Goal: Information Seeking & Learning: Learn about a topic

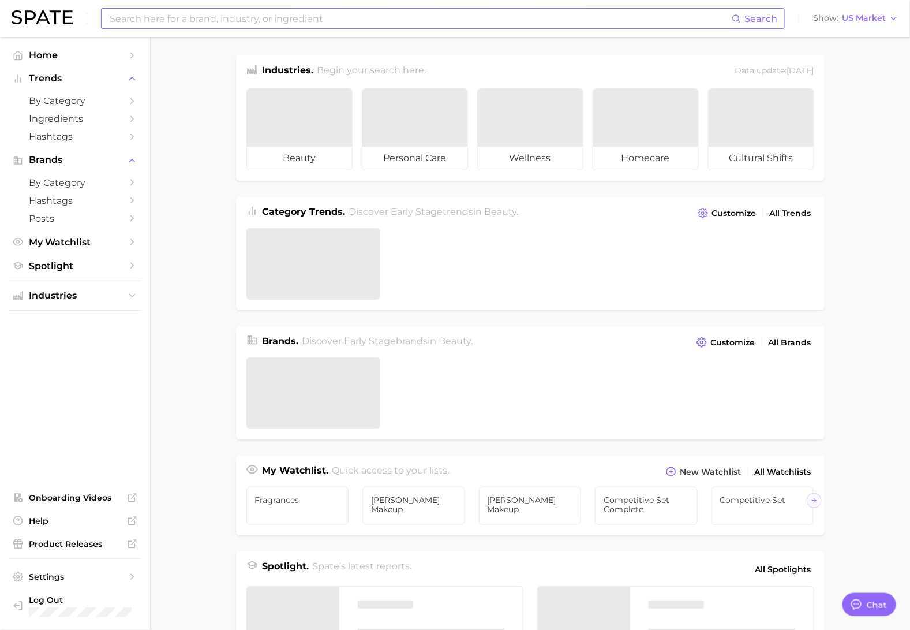
click at [254, 21] on input at bounding box center [419, 19] width 623 height 20
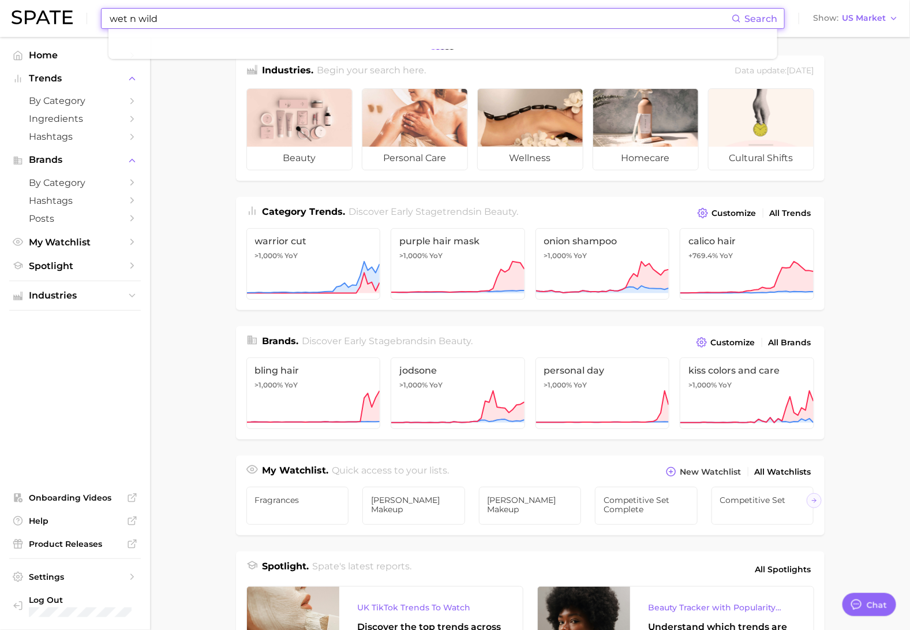
type input "wet n wild"
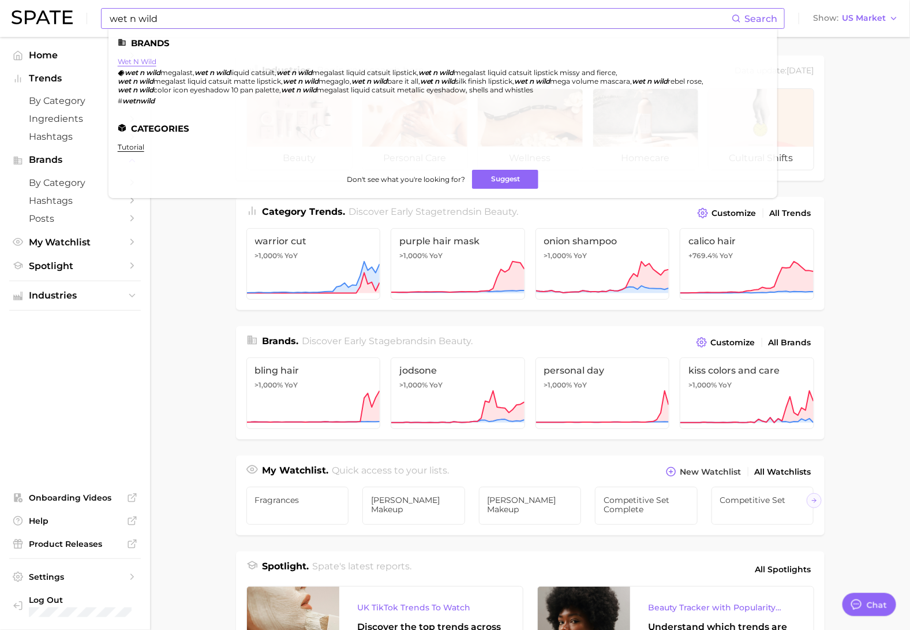
click at [133, 62] on link "wet n wild" at bounding box center [137, 61] width 39 height 9
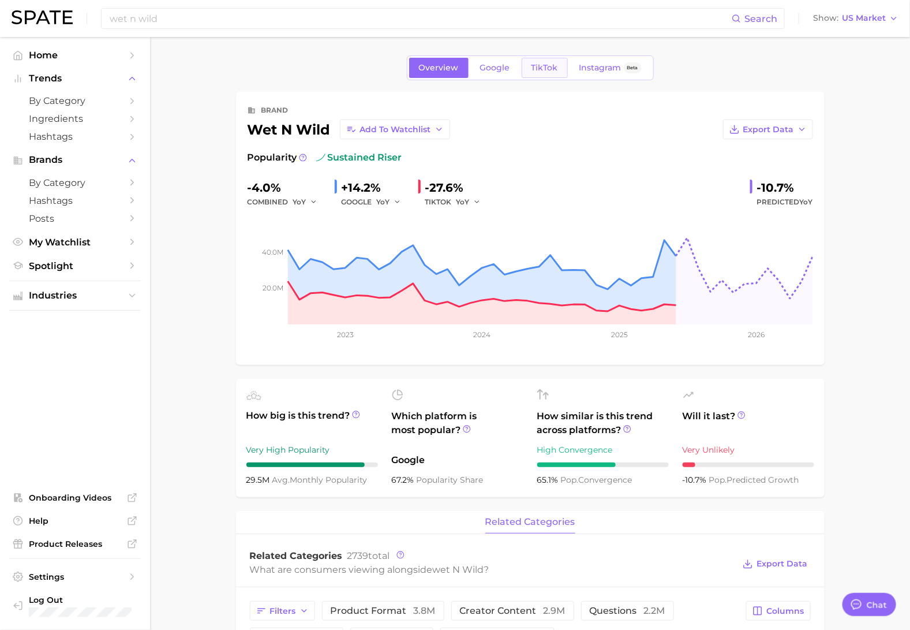
type textarea "x"
click at [554, 68] on span "TikTok" at bounding box center [544, 68] width 27 height 10
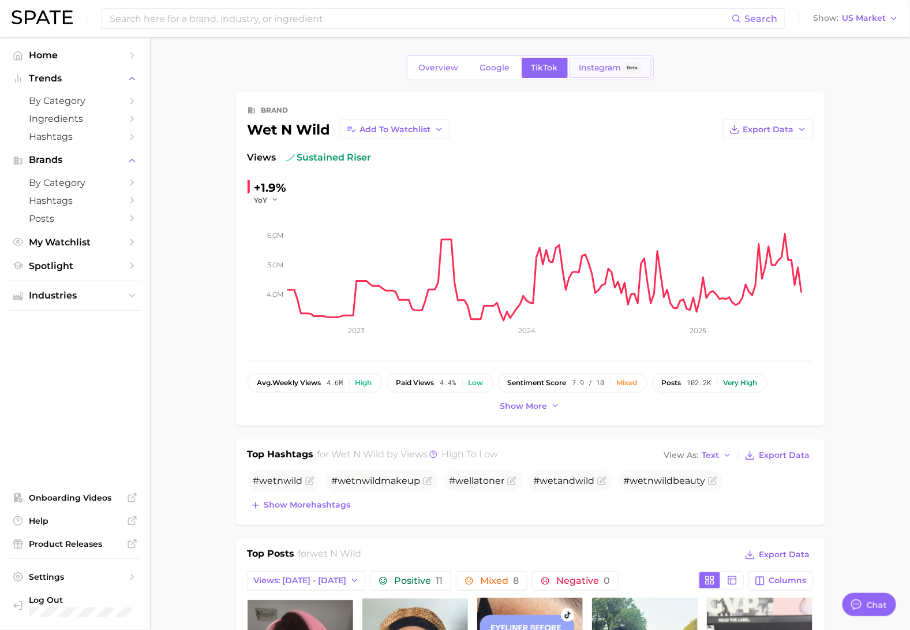
click at [604, 68] on span "Instagram" at bounding box center [600, 68] width 42 height 10
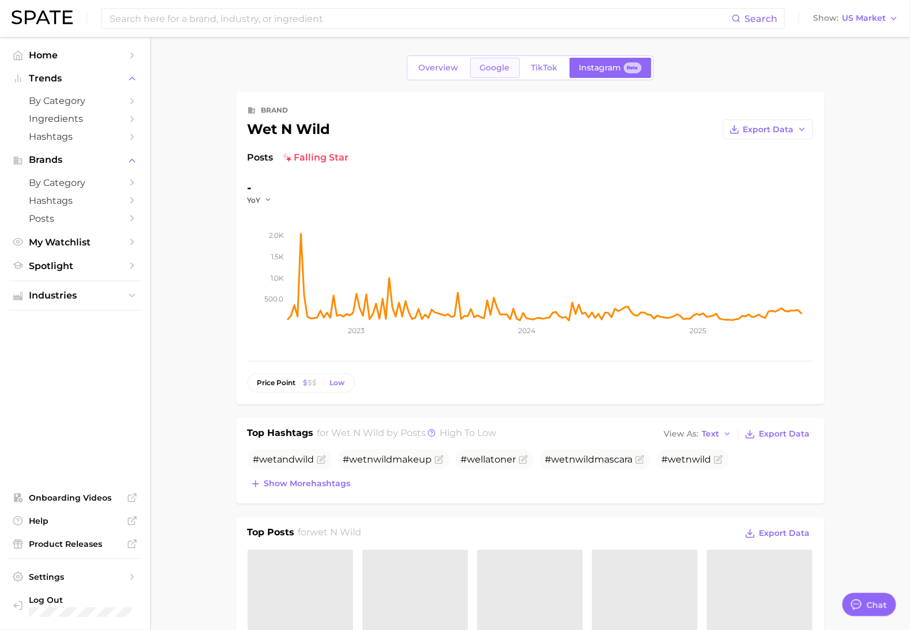
click at [499, 66] on span "Google" at bounding box center [495, 68] width 30 height 10
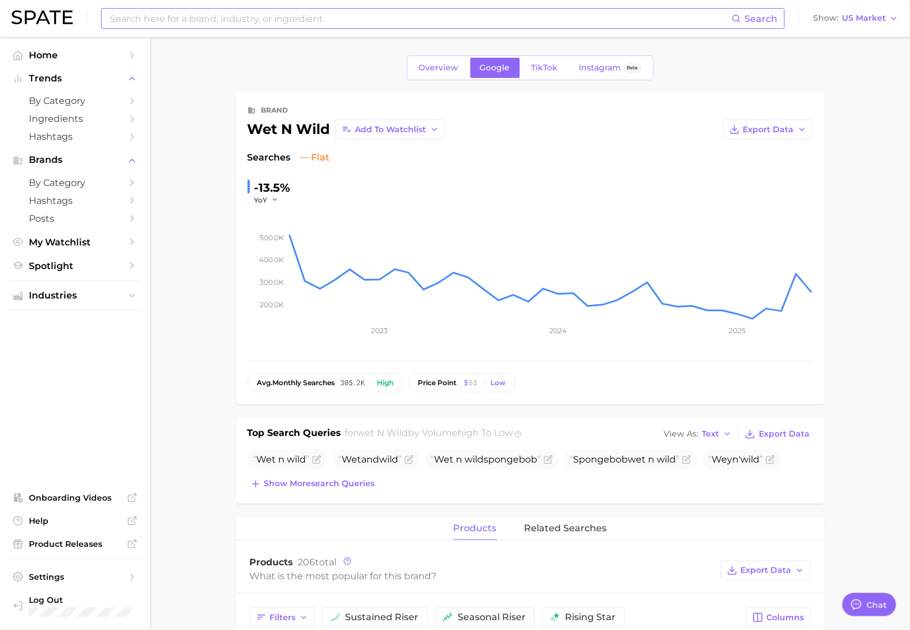
click at [301, 21] on input at bounding box center [419, 19] width 623 height 20
type input "s"
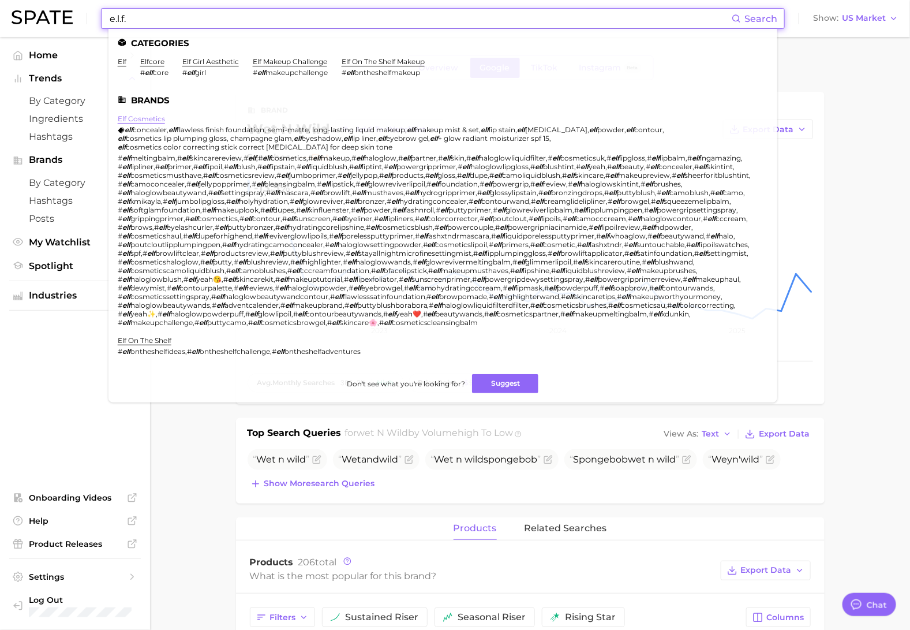
type input "e.l.f."
click at [143, 114] on link "elf cosmetics" at bounding box center [141, 118] width 47 height 9
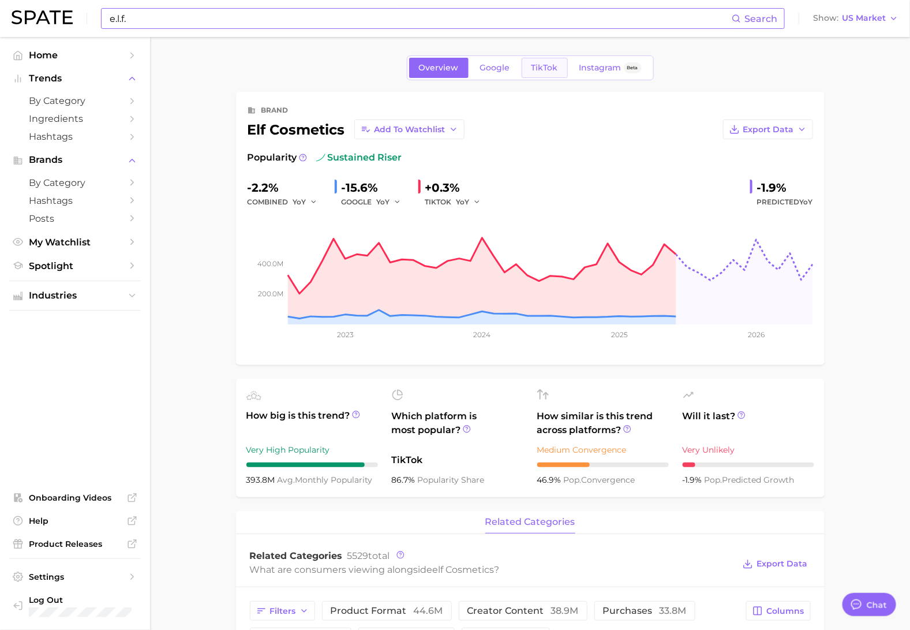
click at [541, 67] on span "TikTok" at bounding box center [544, 68] width 27 height 10
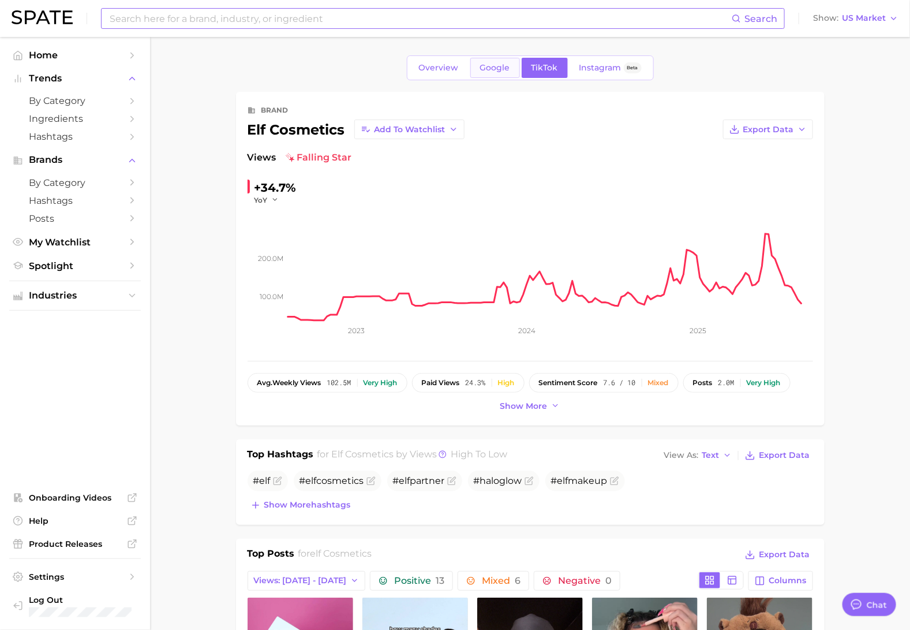
click at [477, 70] on link "Google" at bounding box center [495, 68] width 50 height 20
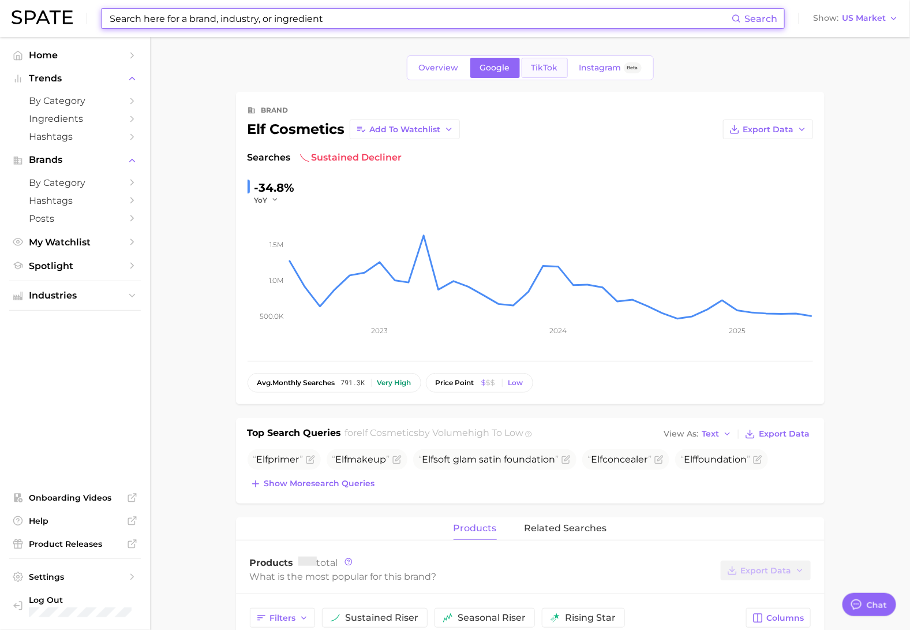
click at [558, 71] on link "TikTok" at bounding box center [545, 68] width 46 height 20
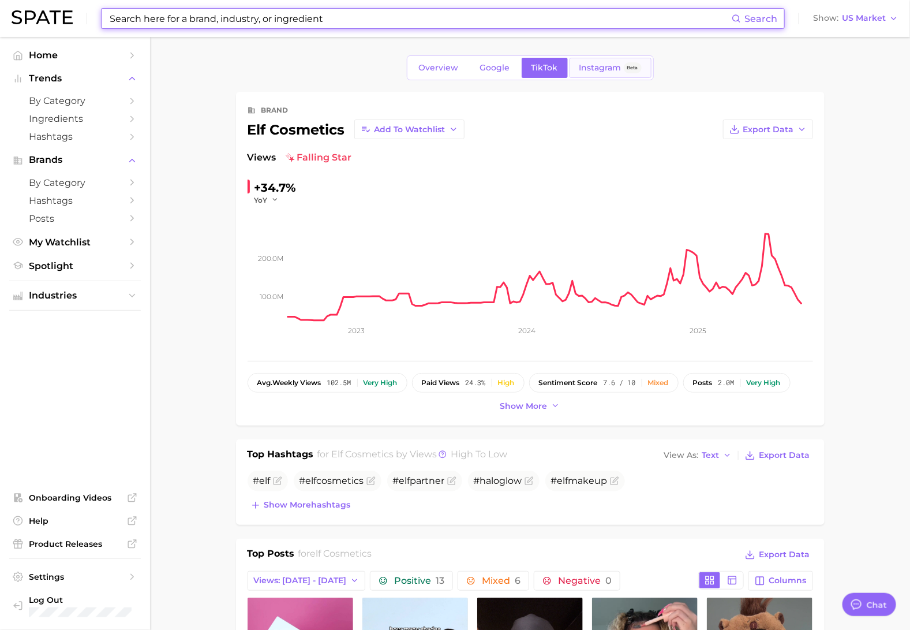
click at [609, 70] on span "Instagram" at bounding box center [600, 68] width 42 height 10
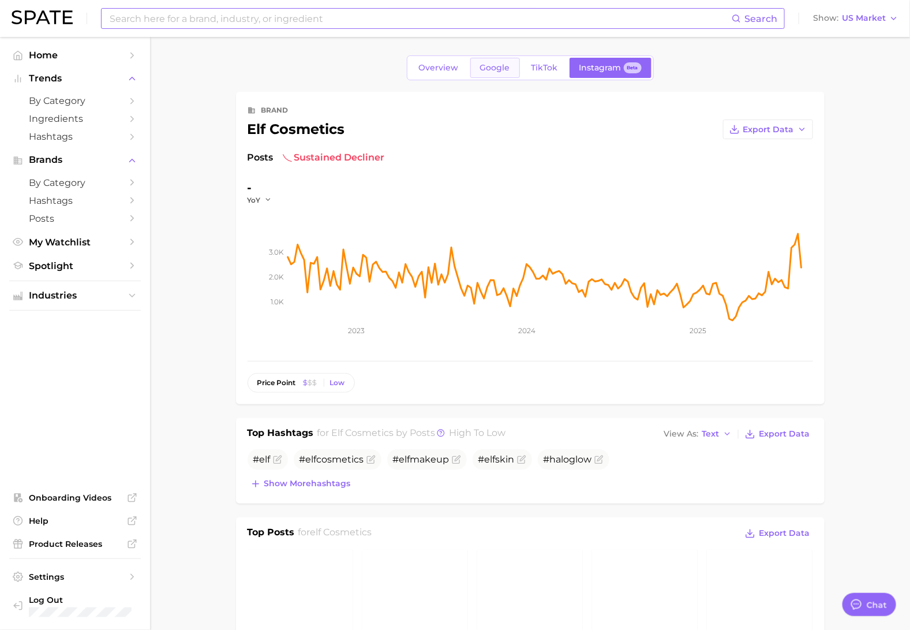
click at [492, 63] on span "Google" at bounding box center [495, 68] width 30 height 10
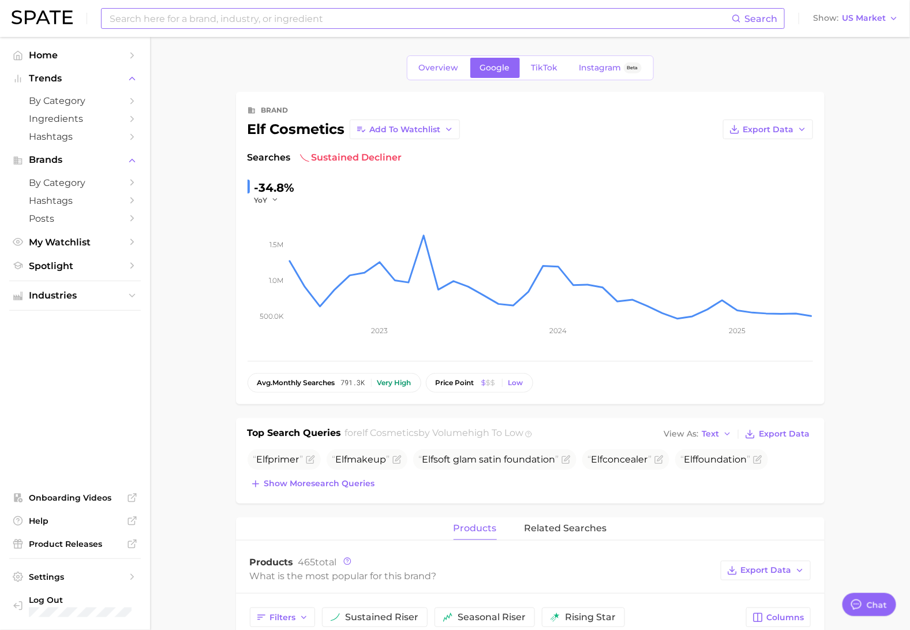
click at [434, 76] on link "Overview" at bounding box center [438, 68] width 59 height 20
